Goal: Navigation & Orientation: Find specific page/section

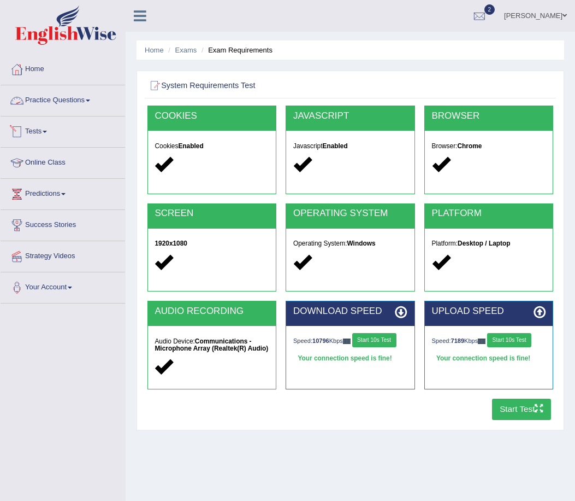
click at [42, 131] on link "Tests" at bounding box center [63, 129] width 125 height 27
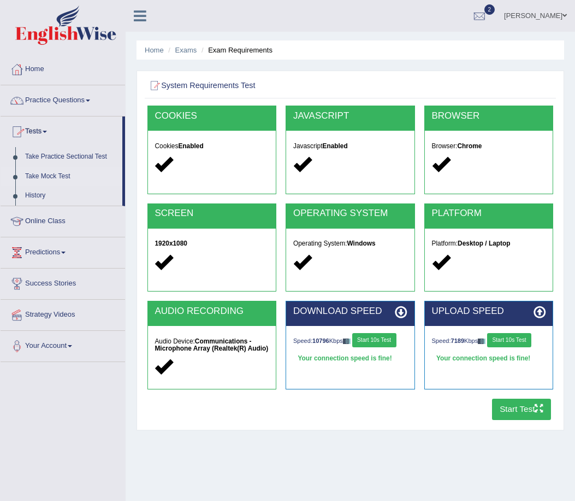
click at [51, 172] on link "Take Mock Test" at bounding box center [71, 177] width 102 height 20
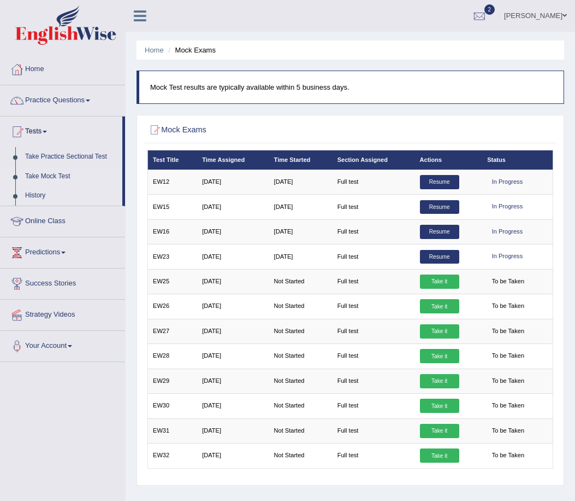
click at [38, 196] on link "History" at bounding box center [71, 196] width 102 height 20
click at [34, 196] on link "History" at bounding box center [71, 196] width 102 height 20
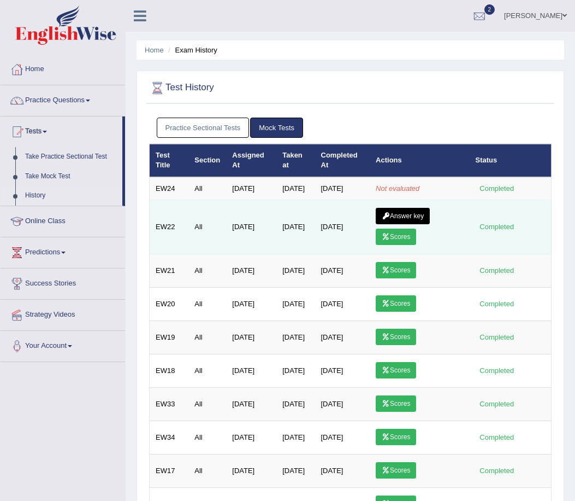
click at [399, 243] on link "Scores" at bounding box center [396, 236] width 40 height 16
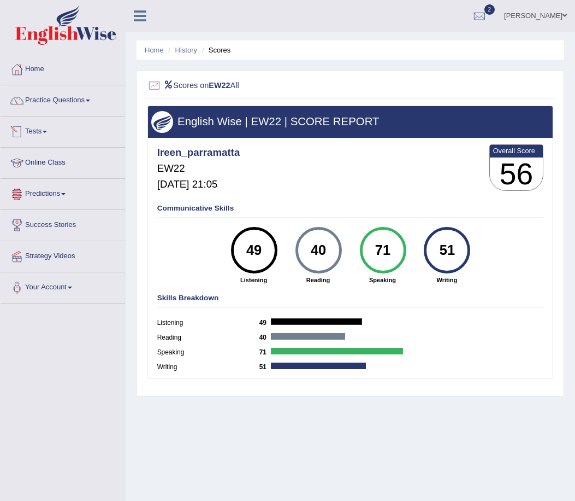
click at [40, 132] on link "Tests" at bounding box center [63, 129] width 125 height 27
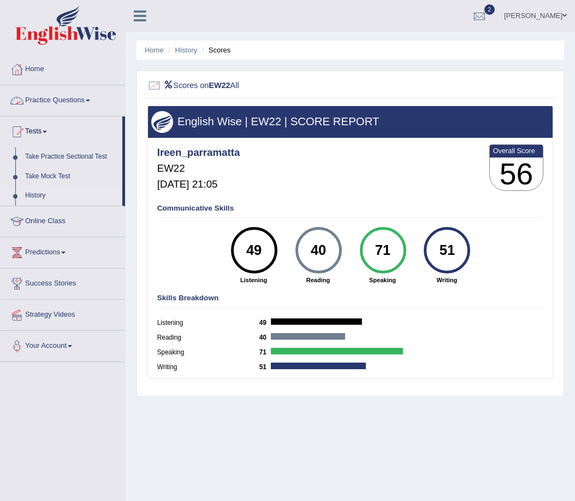
click at [43, 196] on link "History" at bounding box center [71, 196] width 102 height 20
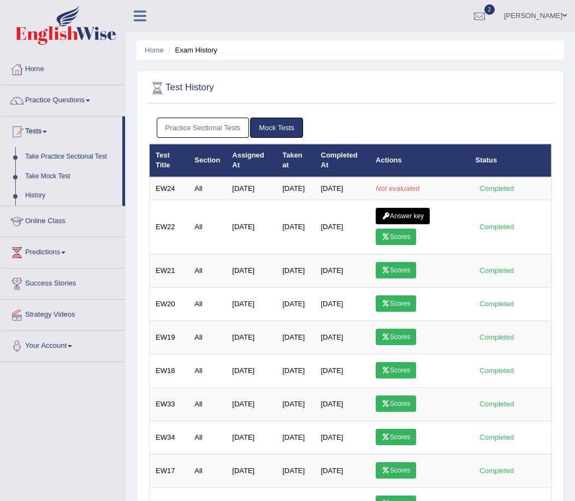
click at [29, 196] on link "History" at bounding box center [71, 196] width 102 height 20
click at [33, 191] on link "History" at bounding box center [71, 196] width 102 height 20
drag, startPoint x: 0, startPoint y: 0, endPoint x: 33, endPoint y: 192, distance: 195.1
click at [33, 192] on link "History" at bounding box center [71, 196] width 102 height 20
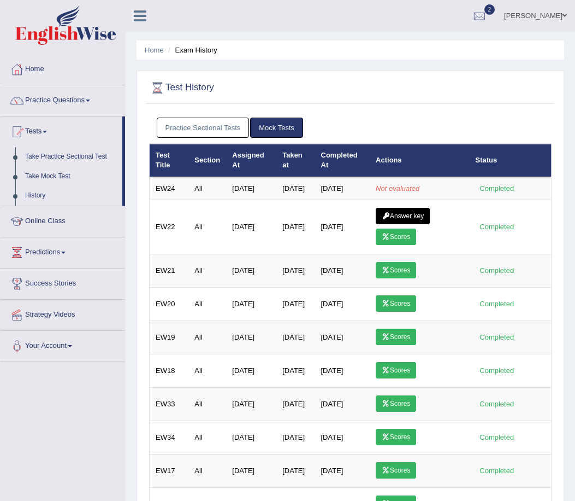
drag, startPoint x: 0, startPoint y: 0, endPoint x: 33, endPoint y: 192, distance: 195.2
click at [33, 192] on link "History" at bounding box center [71, 196] width 102 height 20
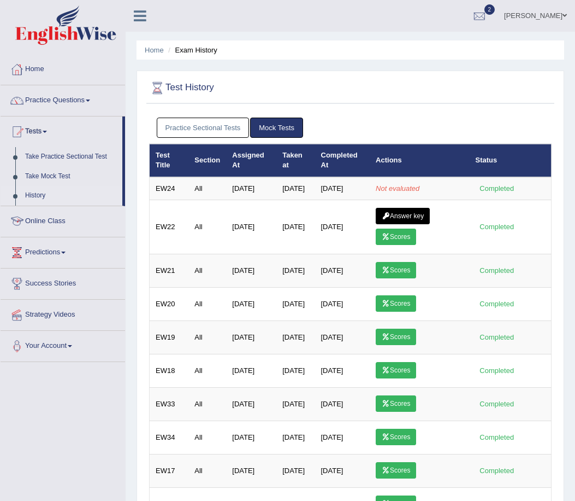
click at [33, 192] on link "History" at bounding box center [71, 196] width 102 height 20
click at [48, 100] on link "Practice Questions" at bounding box center [63, 98] width 125 height 27
click at [60, 101] on link "Practice Questions" at bounding box center [63, 98] width 125 height 27
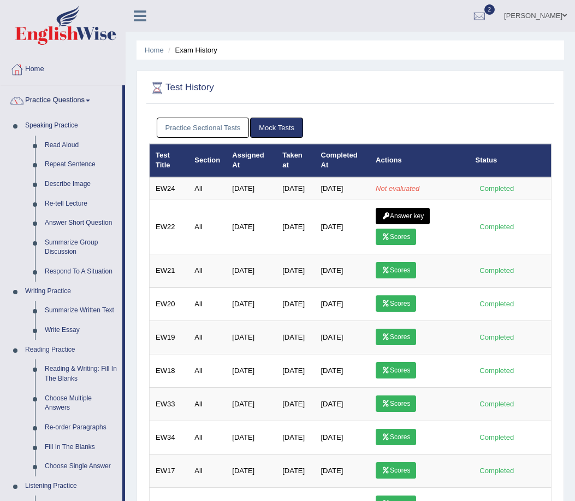
click at [69, 99] on link "Practice Questions" at bounding box center [62, 98] width 122 height 27
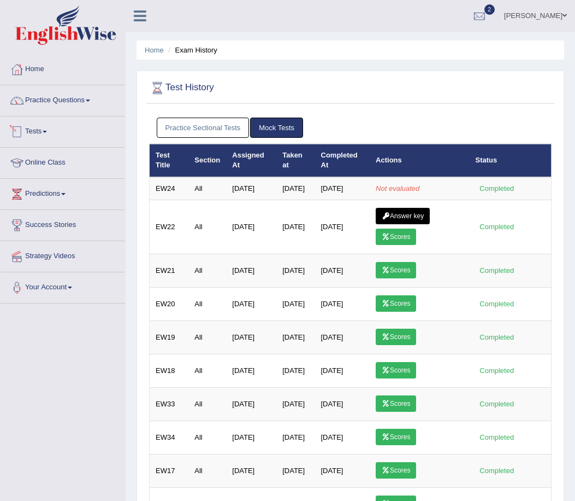
click at [42, 130] on link "Tests" at bounding box center [63, 129] width 125 height 27
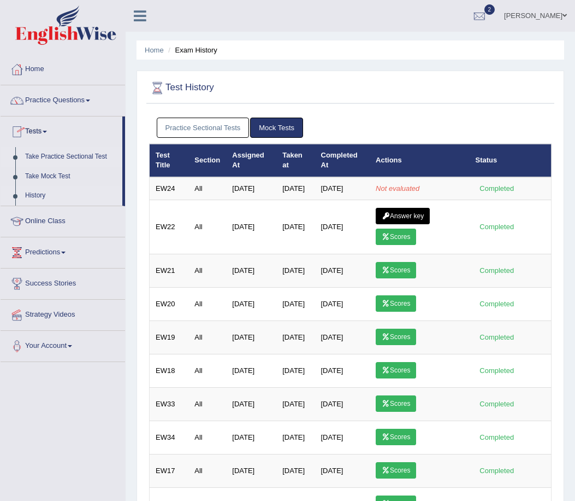
click at [48, 154] on link "Take Practice Sectional Test" at bounding box center [71, 157] width 102 height 20
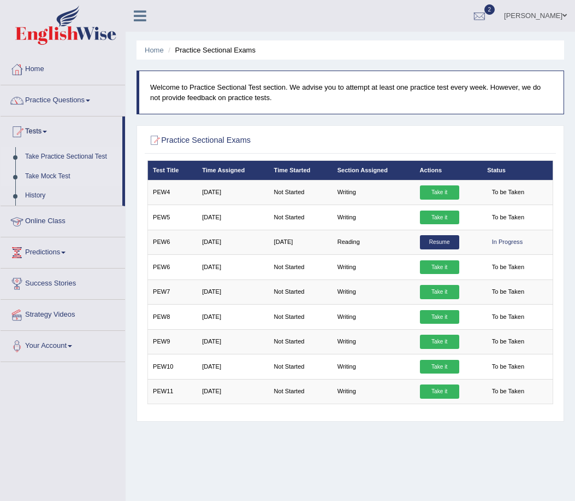
click at [57, 176] on link "Take Mock Test" at bounding box center [71, 177] width 102 height 20
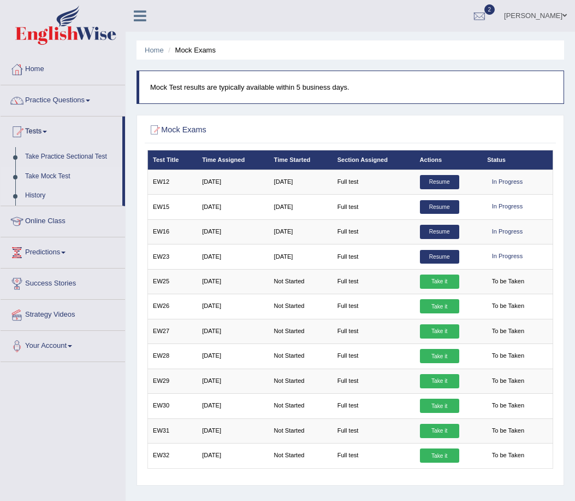
click at [32, 193] on link "History" at bounding box center [71, 196] width 102 height 20
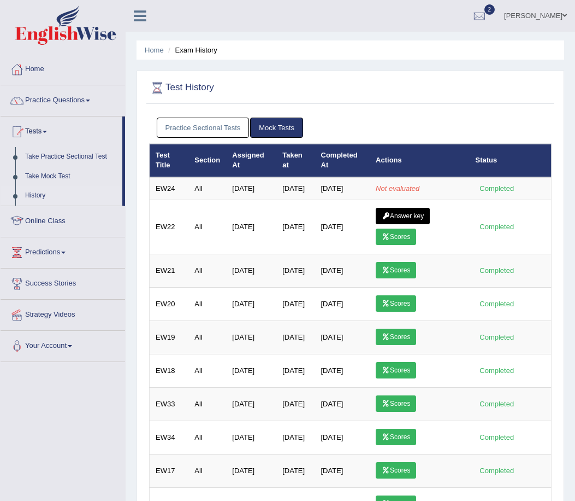
click at [32, 193] on link "History" at bounding box center [71, 196] width 102 height 20
click at [28, 193] on link "History" at bounding box center [71, 196] width 102 height 20
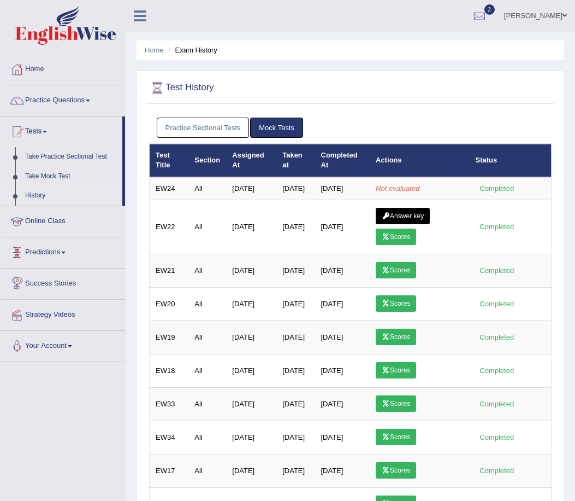
click at [43, 189] on link "History" at bounding box center [71, 196] width 102 height 20
click at [36, 190] on link "History" at bounding box center [71, 196] width 102 height 20
click at [40, 191] on link "History" at bounding box center [71, 196] width 102 height 20
click at [38, 192] on link "History" at bounding box center [71, 196] width 102 height 20
